Goal: Navigation & Orientation: Go to known website

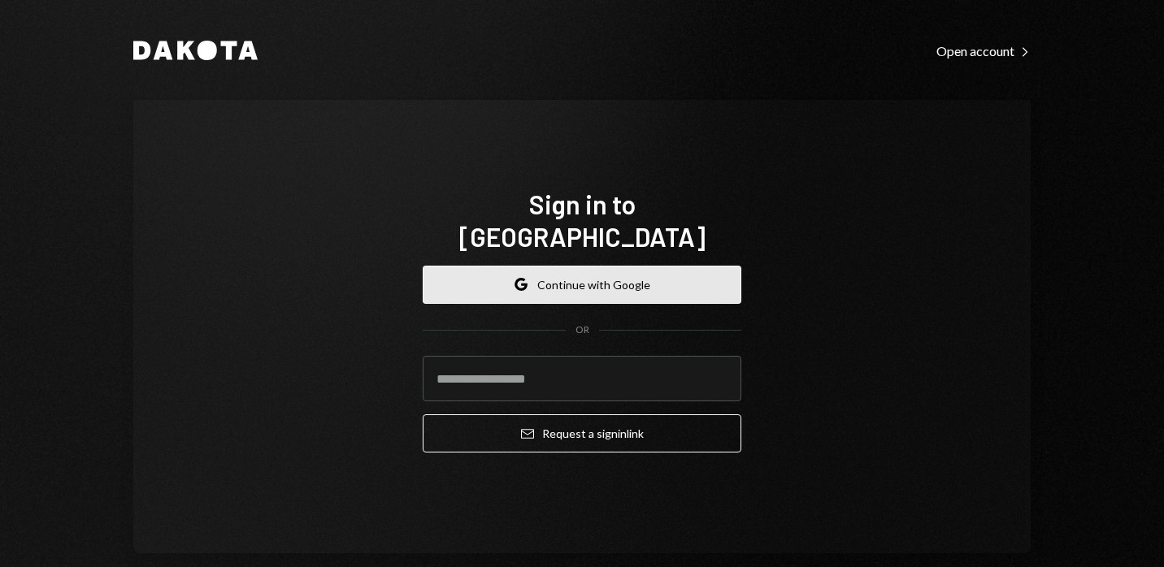
click at [578, 266] on button "Google Continue with Google" at bounding box center [582, 285] width 319 height 38
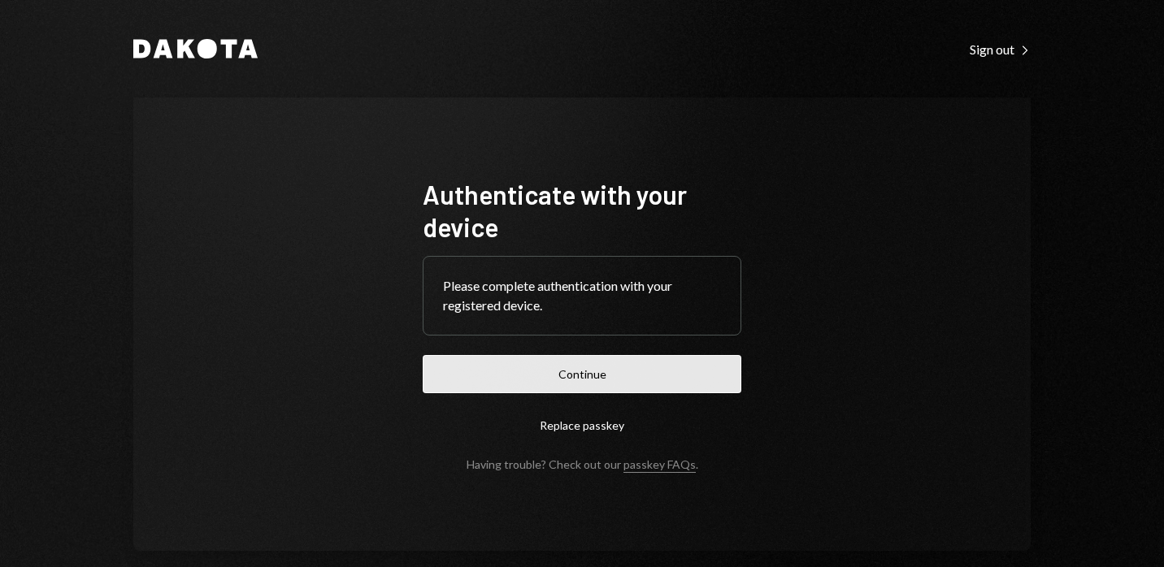
click at [563, 375] on button "Continue" at bounding box center [582, 374] width 319 height 38
